Goal: Task Accomplishment & Management: Use online tool/utility

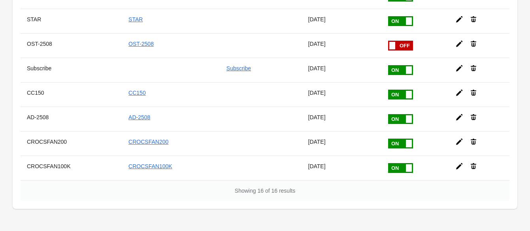
scroll to position [316, 0]
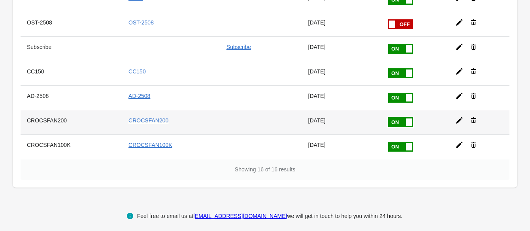
click at [406, 120] on span at bounding box center [409, 123] width 6 height 8
click at [0, 0] on input "checkbox" at bounding box center [0, 0] width 0 height 0
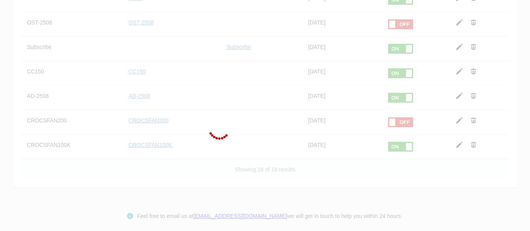
click at [397, 144] on div at bounding box center [265, 115] width 530 height 231
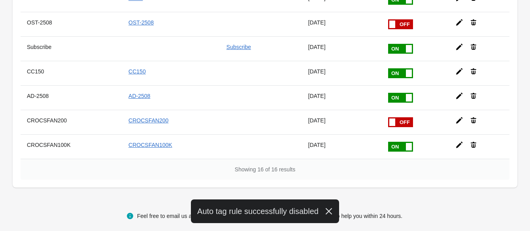
click at [389, 93] on span at bounding box center [413, 93] width 50 height 0
click at [0, 0] on input "checkbox" at bounding box center [0, 0] width 0 height 0
click at [395, 142] on span at bounding box center [413, 142] width 50 height 0
click at [0, 0] on input "checkbox" at bounding box center [0, 0] width 0 height 0
